Goal: Transaction & Acquisition: Subscribe to service/newsletter

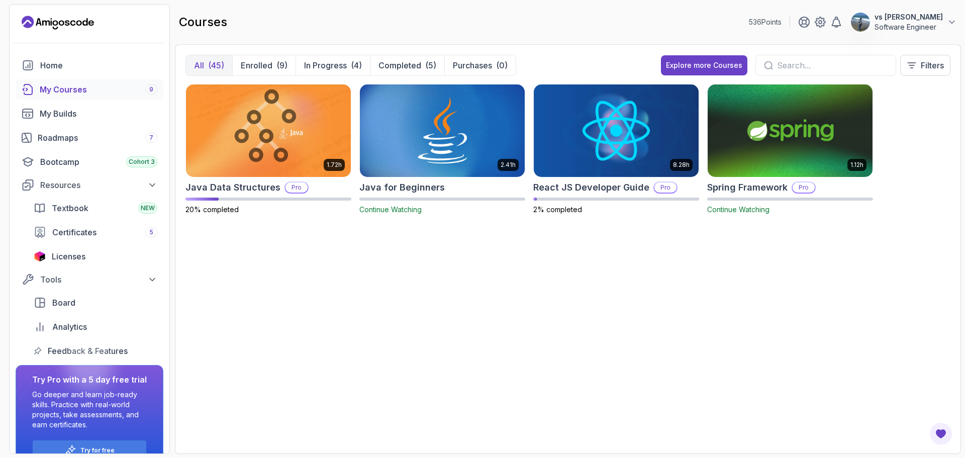
click at [888, 16] on p "vs [PERSON_NAME]" at bounding box center [908, 17] width 68 height 10
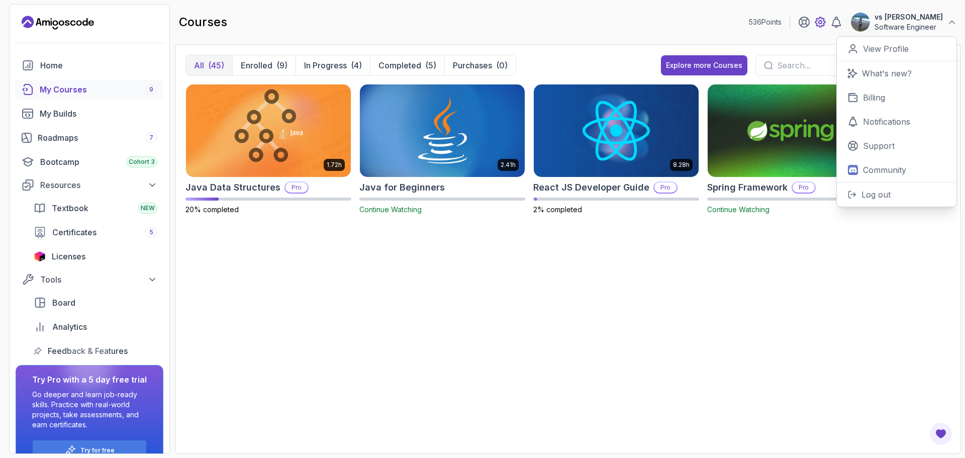
click at [826, 22] on icon at bounding box center [820, 22] width 12 height 12
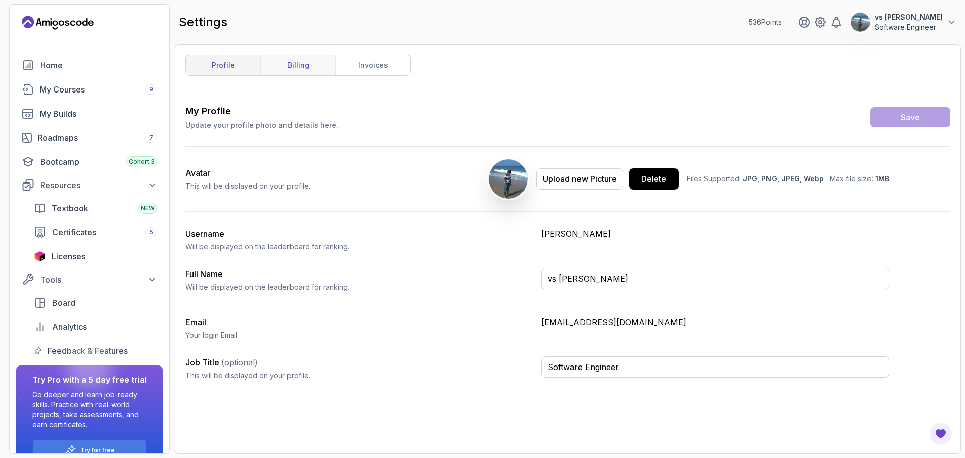
click at [320, 65] on link "billing" at bounding box center [297, 65] width 75 height 20
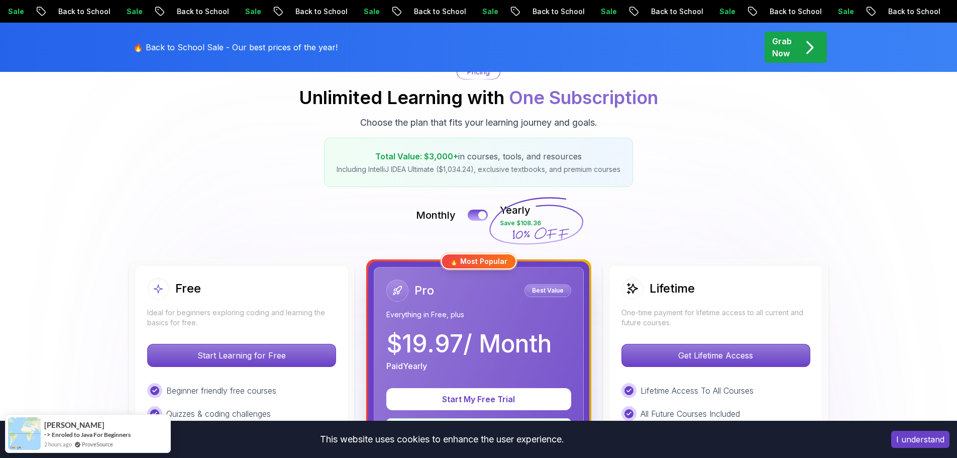
scroll to position [232, 0]
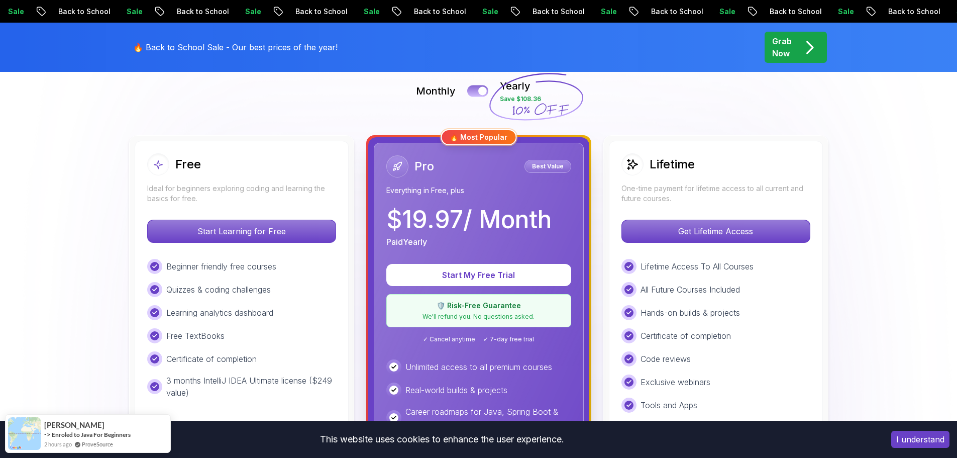
click at [473, 90] on button at bounding box center [477, 91] width 21 height 12
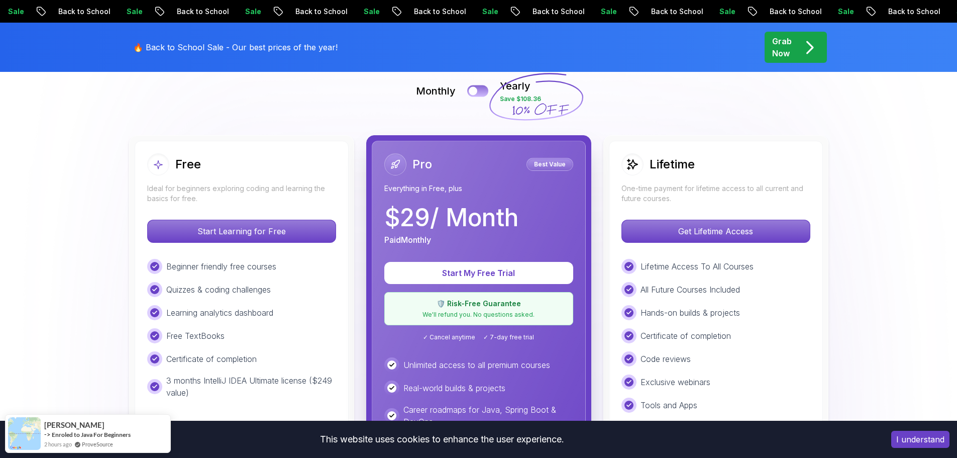
click at [473, 90] on div at bounding box center [473, 91] width 9 height 9
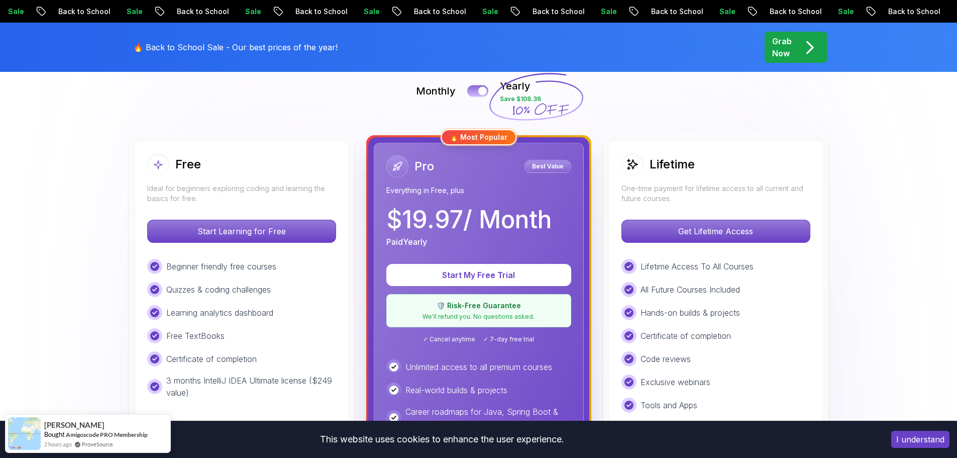
click at [482, 90] on div at bounding box center [482, 91] width 9 height 9
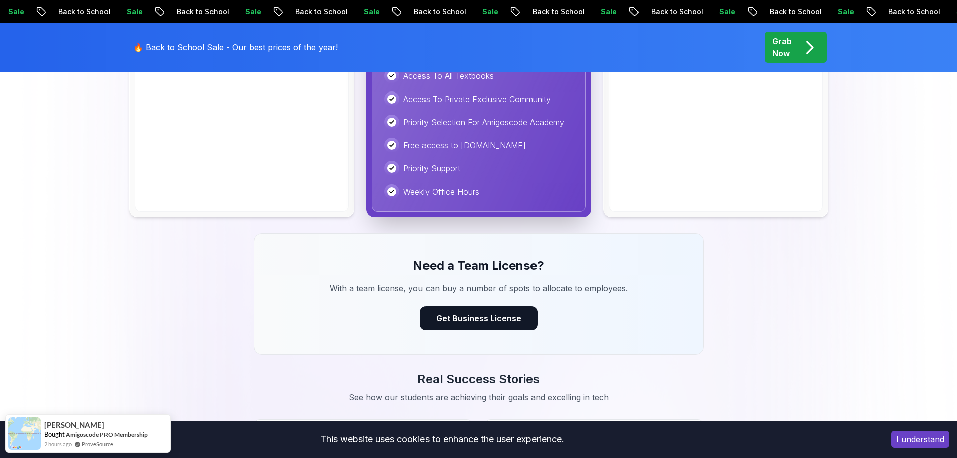
scroll to position [623, 0]
